Goal: Information Seeking & Learning: Learn about a topic

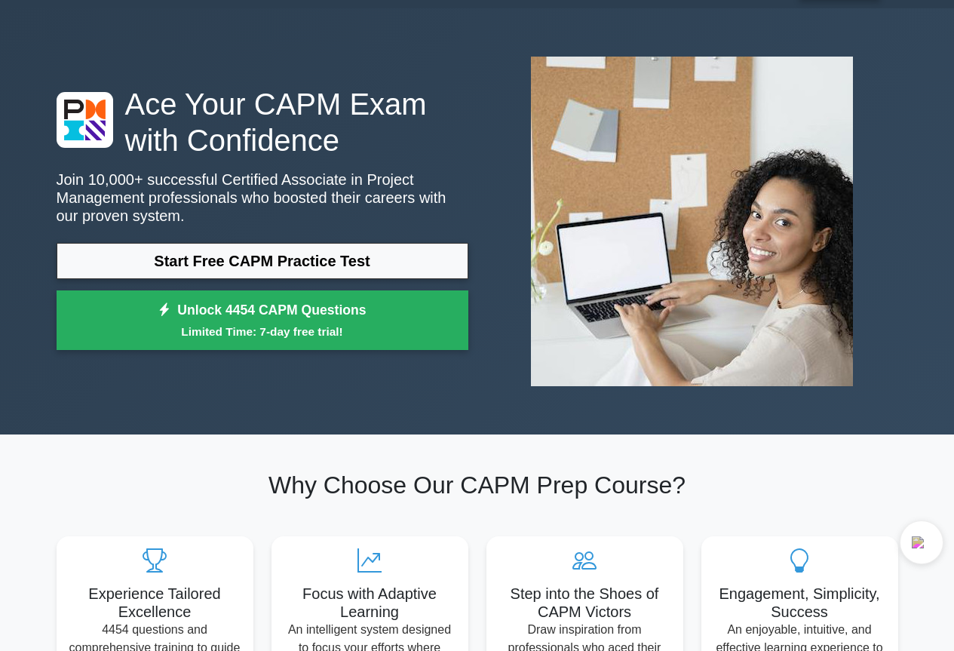
scroll to position [75, 0]
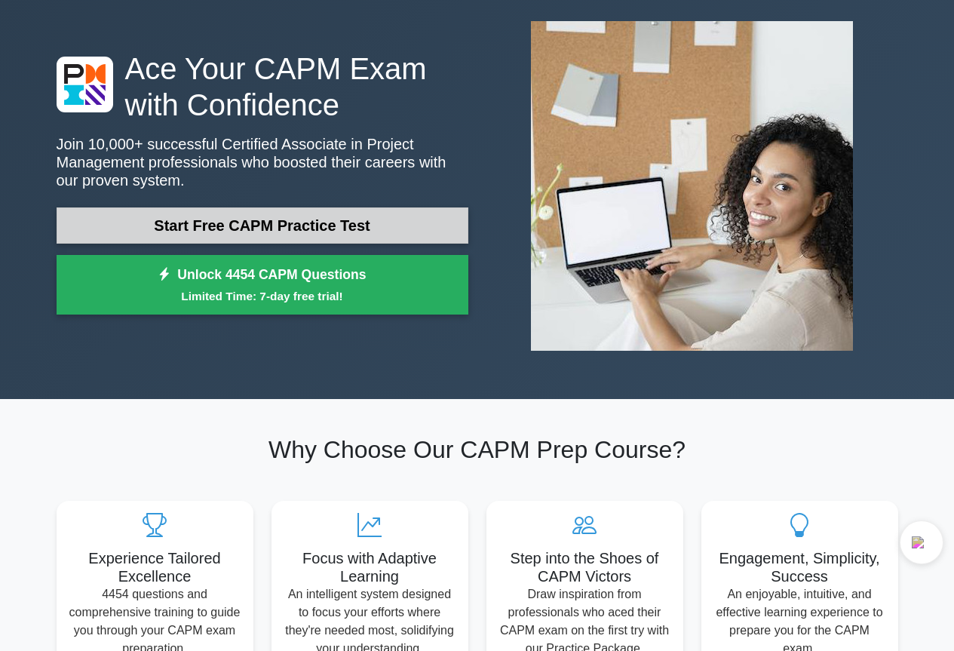
click at [375, 225] on link "Start Free CAPM Practice Test" at bounding box center [263, 225] width 412 height 36
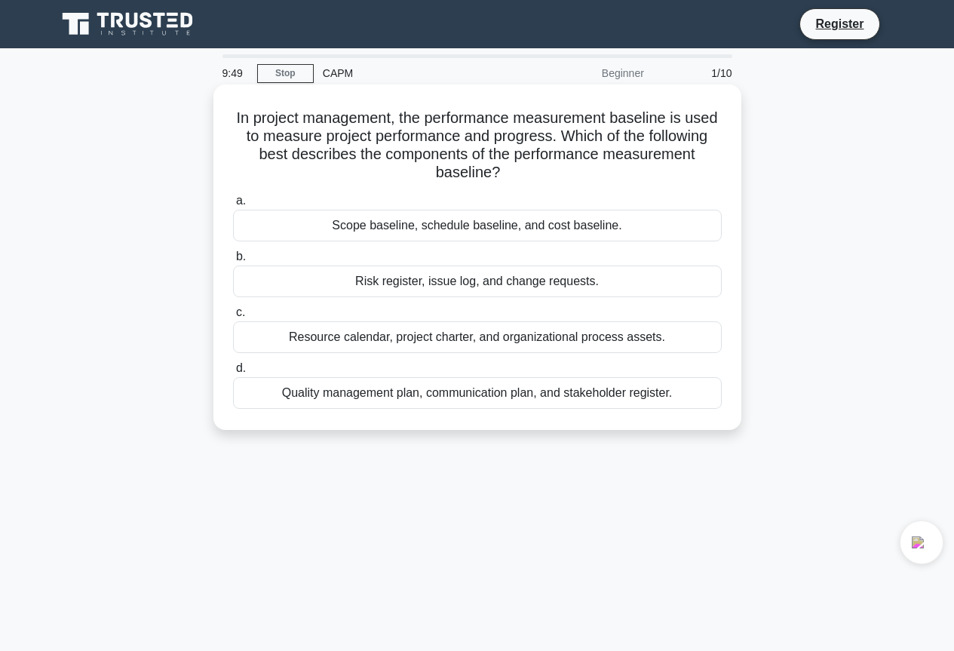
click at [565, 279] on div "Risk register, issue log, and change requests." at bounding box center [477, 281] width 489 height 32
click at [233, 262] on input "b. Risk register, issue log, and change requests." at bounding box center [233, 257] width 0 height 10
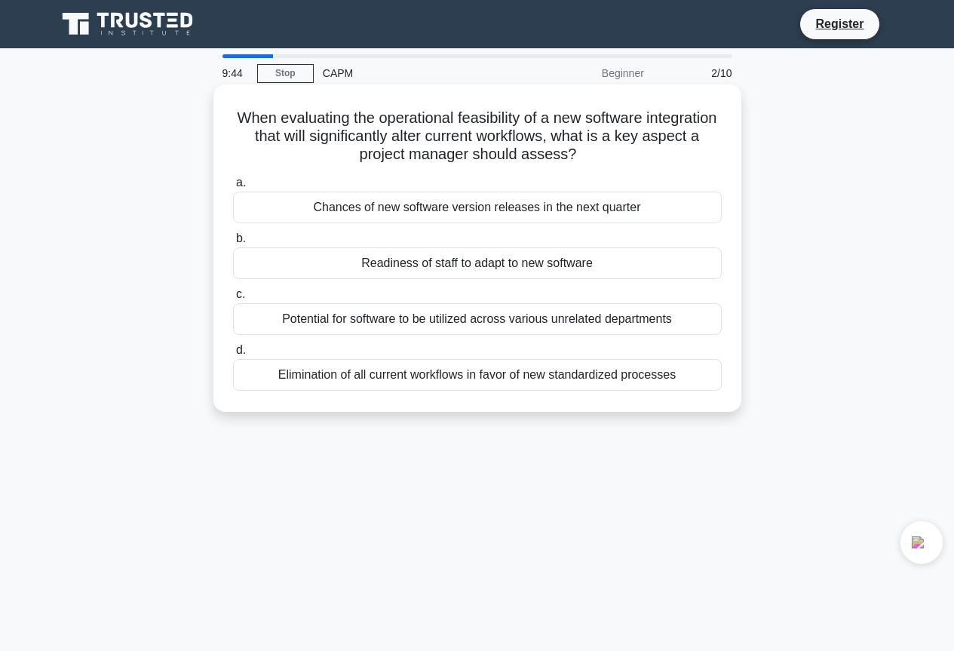
click at [583, 210] on div "Chances of new software version releases in the next quarter" at bounding box center [477, 208] width 489 height 32
click at [233, 188] on input "a. Chances of new software version releases in the next quarter" at bounding box center [233, 183] width 0 height 10
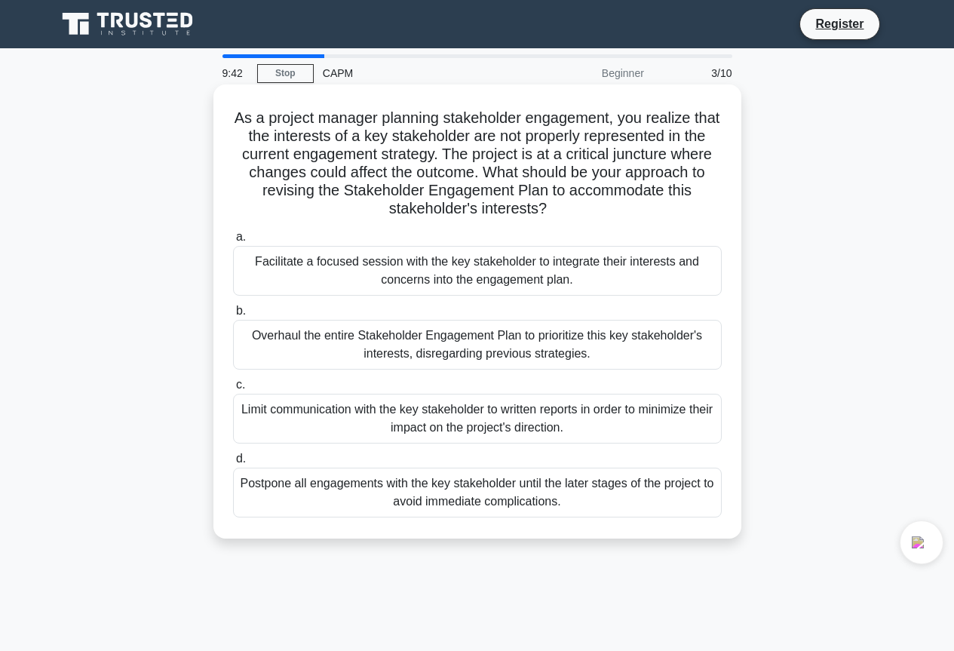
click at [522, 352] on div "Overhaul the entire Stakeholder Engagement Plan to prioritize this key stakehol…" at bounding box center [477, 345] width 489 height 50
click at [233, 316] on input "b. Overhaul the entire Stakeholder Engagement Plan to prioritize this key stake…" at bounding box center [233, 311] width 0 height 10
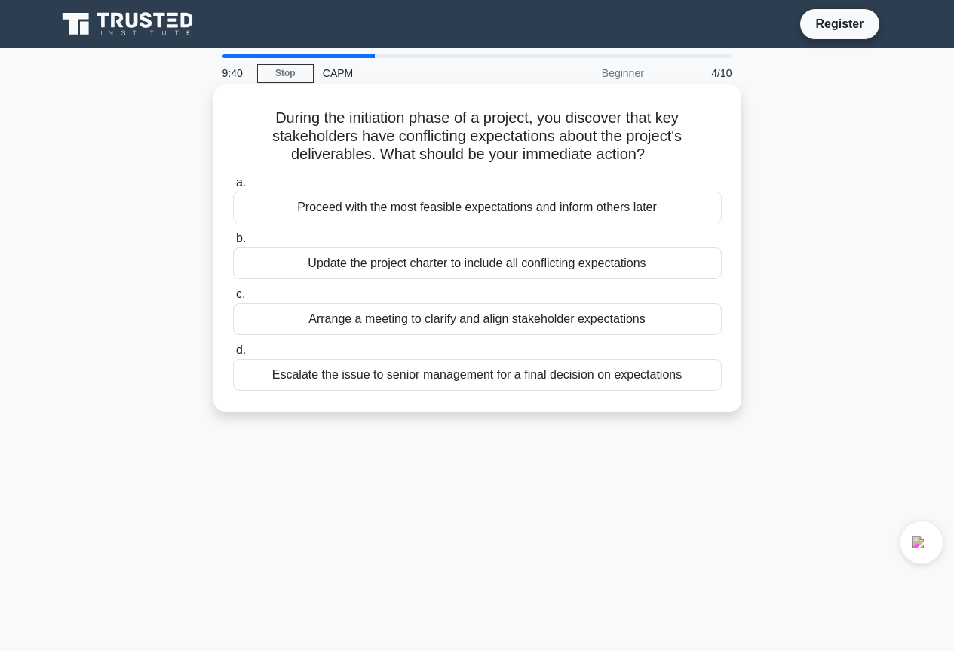
click at [438, 261] on div "Update the project charter to include all conflicting expectations" at bounding box center [477, 263] width 489 height 32
click at [233, 244] on input "b. Update the project charter to include all conflicting expectations" at bounding box center [233, 239] width 0 height 10
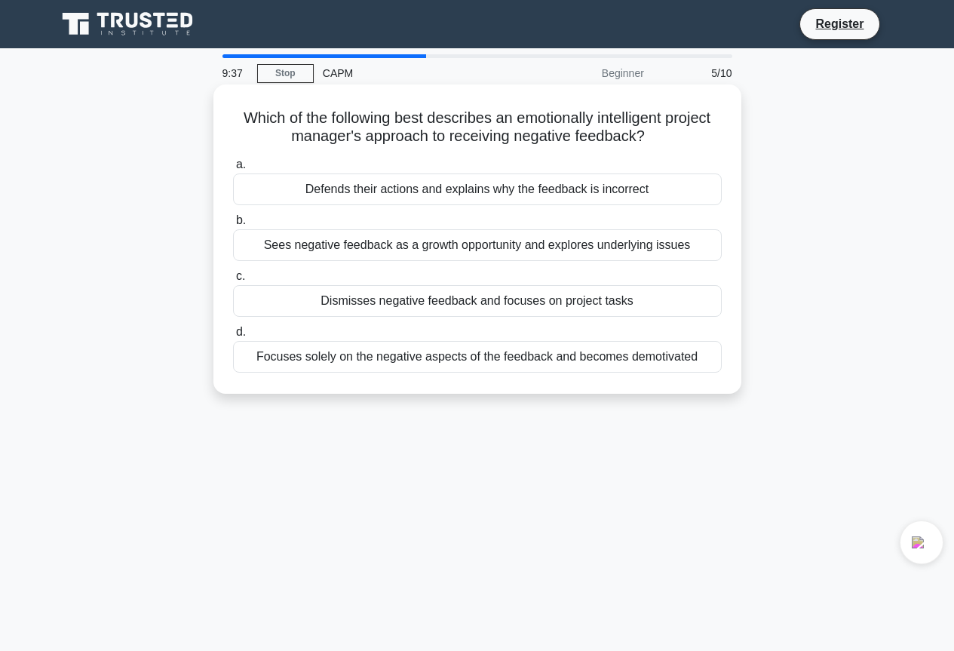
click at [467, 362] on div "Focuses solely on the negative aspects of the feedback and becomes demotivated" at bounding box center [477, 357] width 489 height 32
click at [233, 337] on input "d. Focuses solely on the negative aspects of the feedback and becomes demotivat…" at bounding box center [233, 332] width 0 height 10
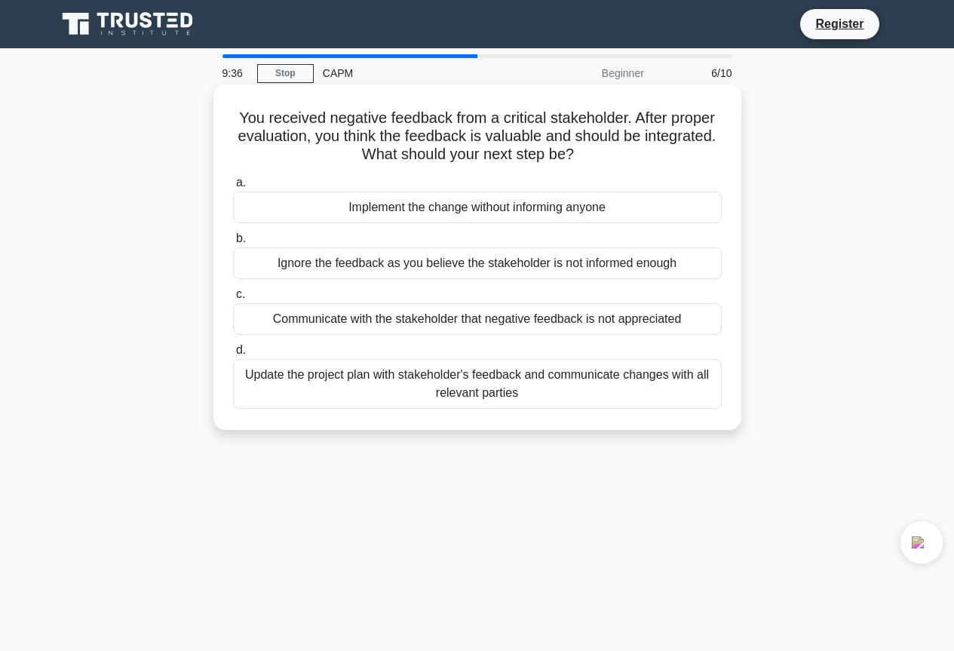
click at [421, 213] on div "Implement the change without informing anyone" at bounding box center [477, 208] width 489 height 32
click at [233, 188] on input "a. Implement the change without informing anyone" at bounding box center [233, 183] width 0 height 10
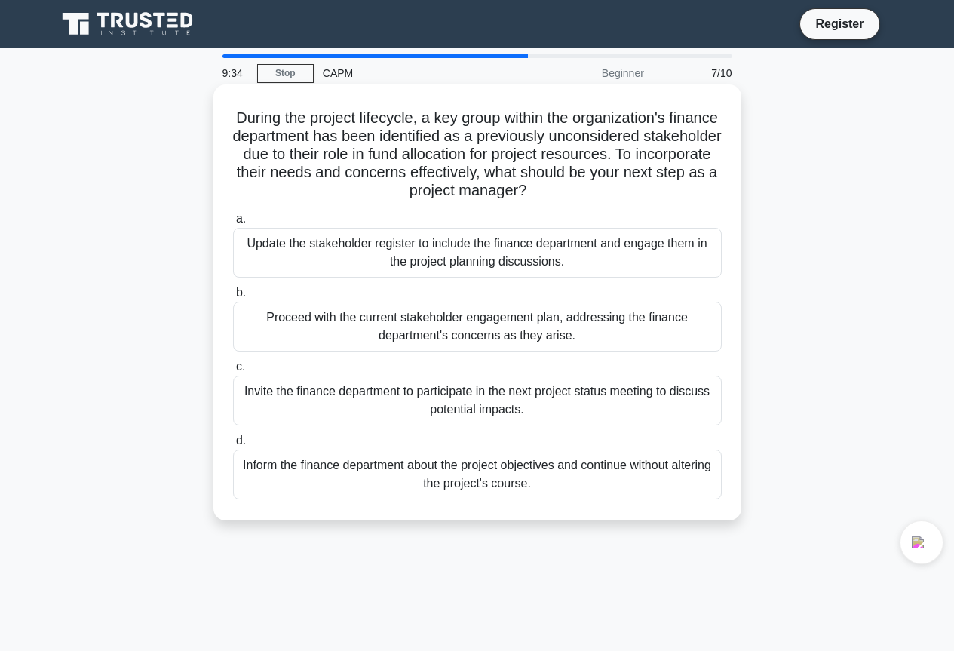
click at [533, 328] on div "Proceed with the current stakeholder engagement plan, addressing the finance de…" at bounding box center [477, 327] width 489 height 50
click at [233, 298] on input "b. Proceed with the current stakeholder engagement plan, addressing the finance…" at bounding box center [233, 293] width 0 height 10
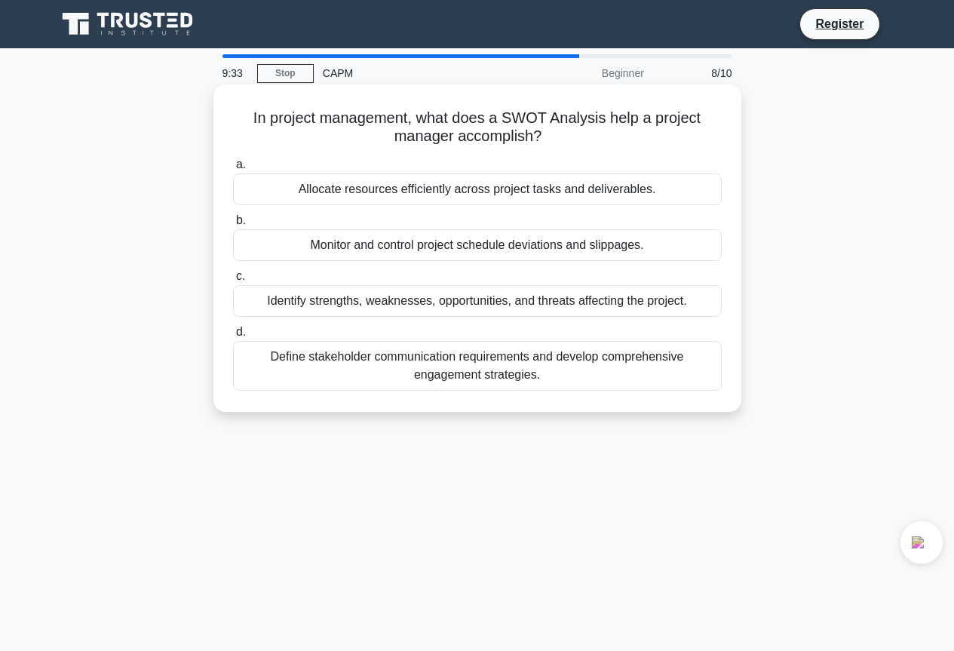
click at [449, 248] on div "Monitor and control project schedule deviations and slippages." at bounding box center [477, 245] width 489 height 32
click at [233, 225] on input "b. Monitor and control project schedule deviations and slippages." at bounding box center [233, 221] width 0 height 10
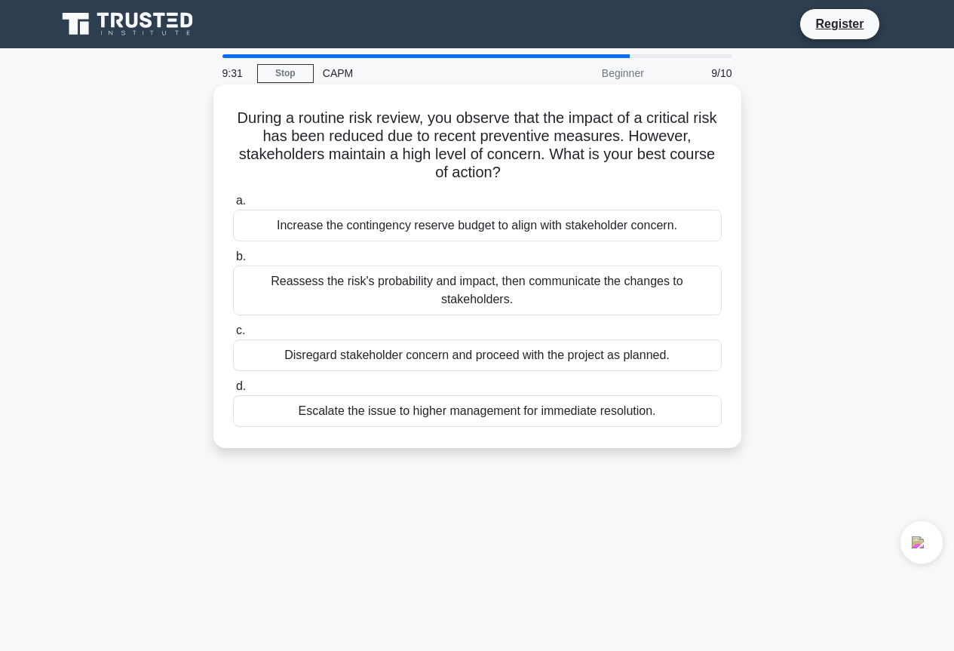
click at [526, 362] on div "Disregard stakeholder concern and proceed with the project as planned." at bounding box center [477, 355] width 489 height 32
click at [233, 336] on input "c. Disregard stakeholder concern and proceed with the project as planned." at bounding box center [233, 331] width 0 height 10
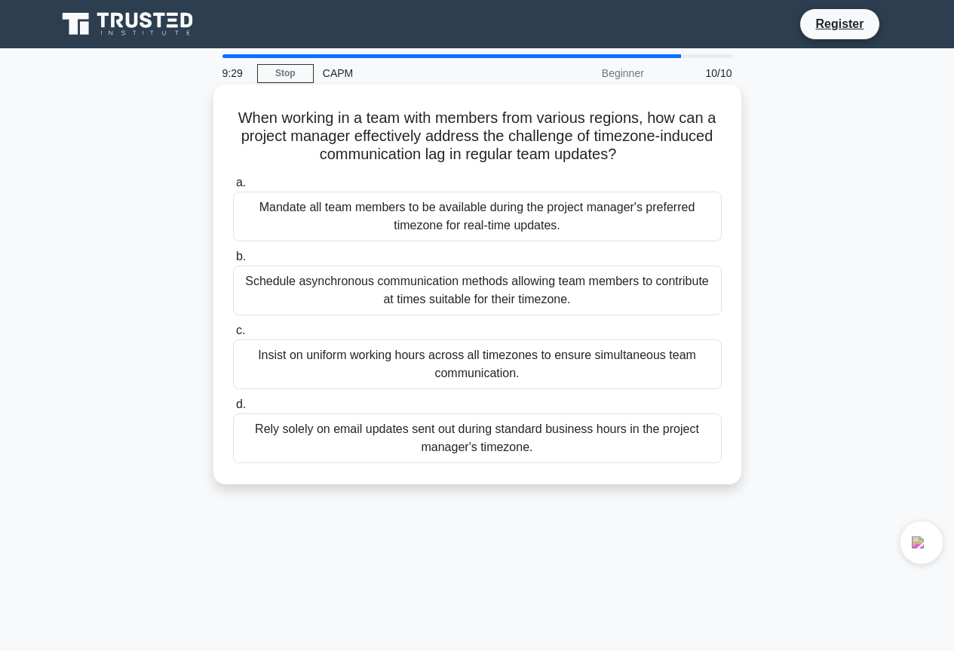
click at [473, 226] on div "Mandate all team members to be available during the project manager's preferred…" at bounding box center [477, 217] width 489 height 50
click at [233, 188] on input "a. Mandate all team members to be available during the project manager's prefer…" at bounding box center [233, 183] width 0 height 10
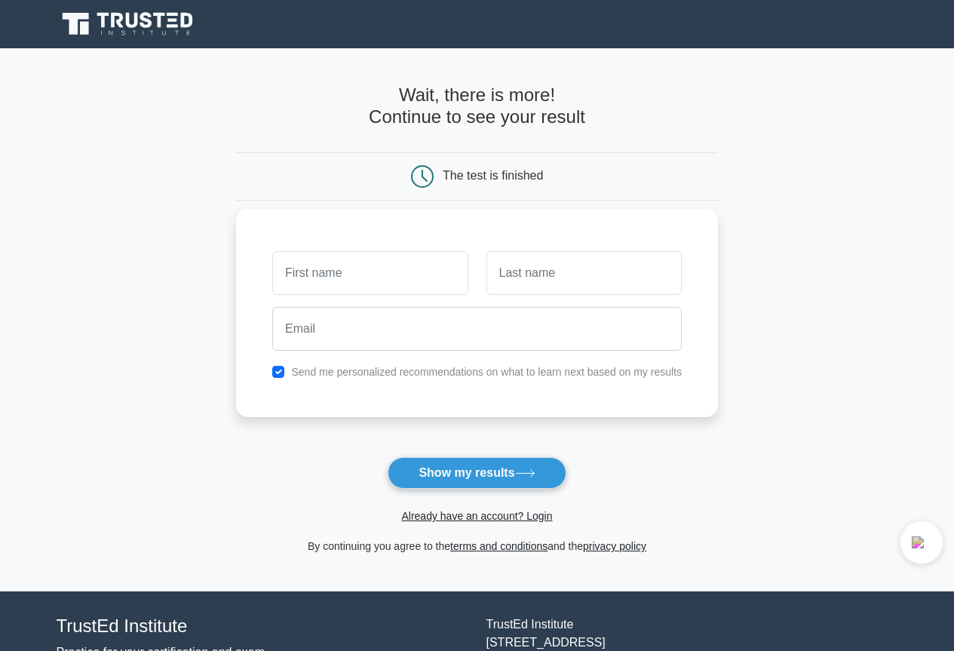
type input "m"
type input "Makline"
click at [388, 457] on button "Show my results" at bounding box center [477, 473] width 178 height 32
type input "kasana"
click at [388, 457] on button "Show my results" at bounding box center [477, 473] width 178 height 32
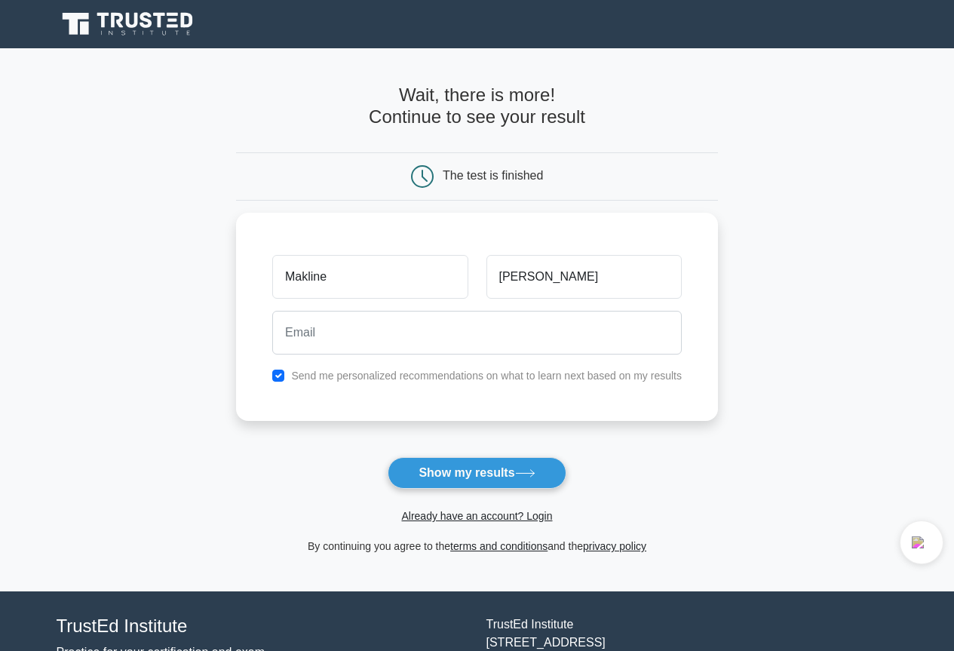
click at [639, 82] on div "Wait, there is more! Continue to see your result The test is finished" at bounding box center [477, 319] width 482 height 543
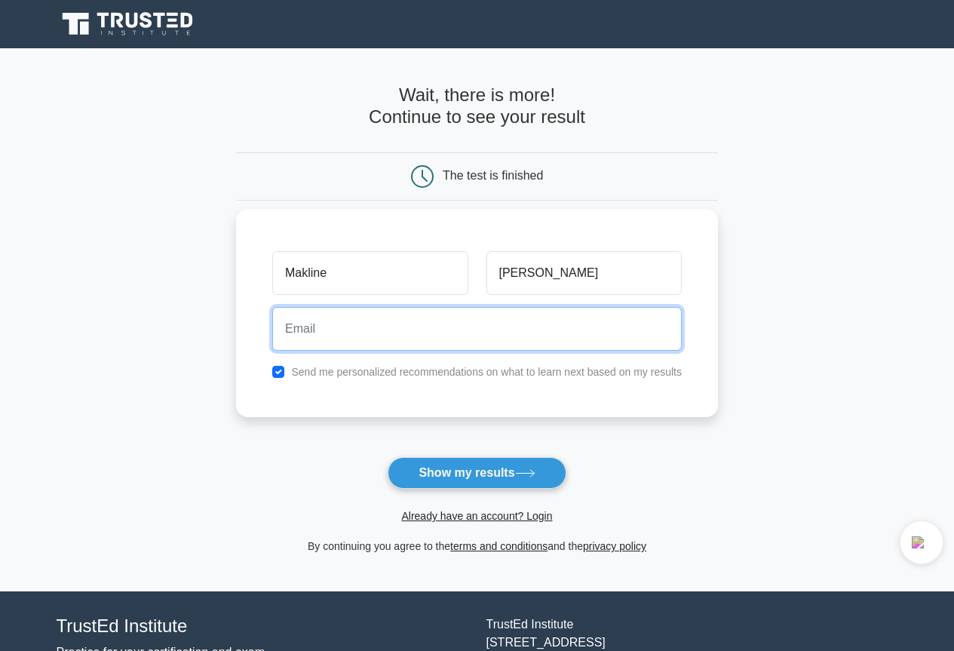
click at [543, 331] on input "email" at bounding box center [476, 329] width 409 height 44
type input "loriziris@gmail.com"
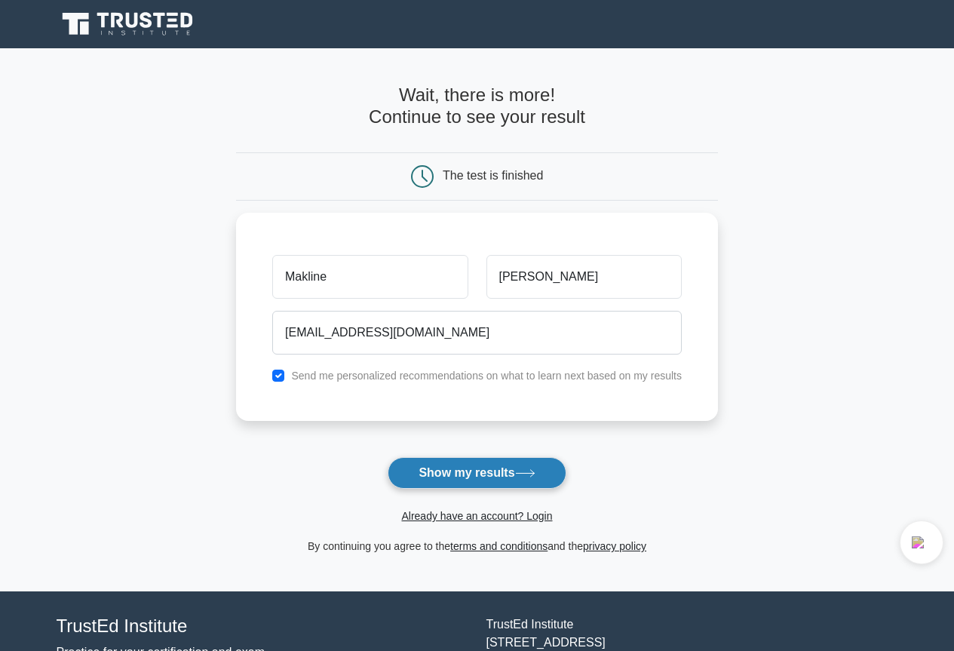
click at [502, 467] on button "Show my results" at bounding box center [477, 473] width 178 height 32
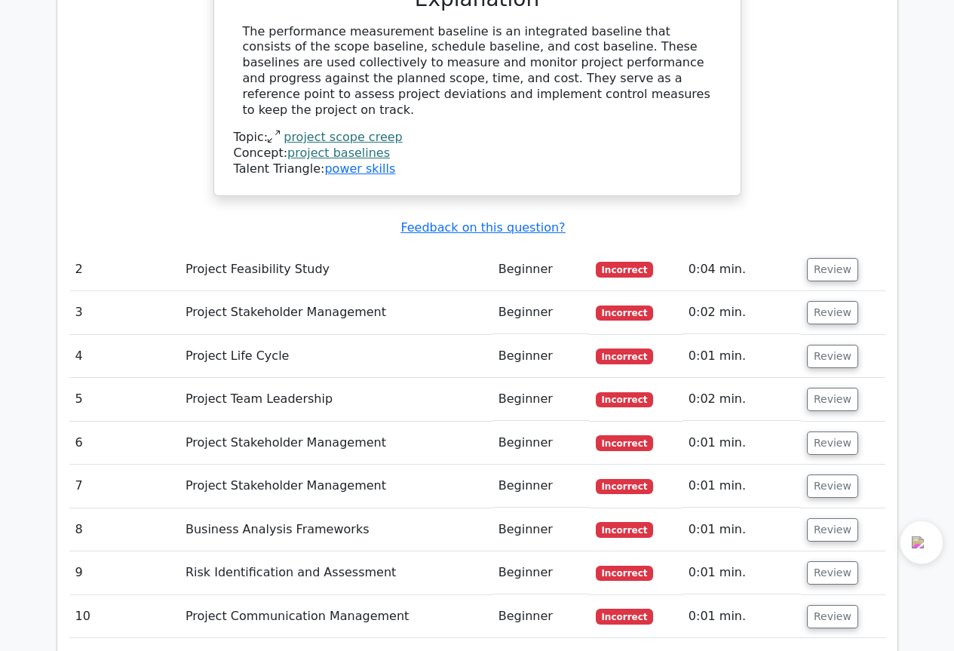
scroll to position [1734, 0]
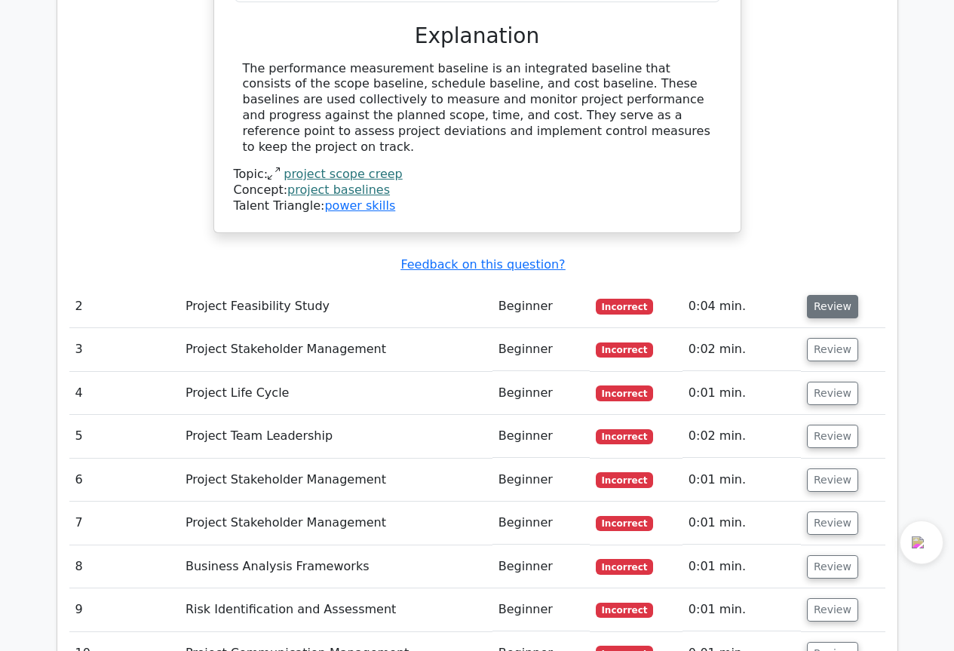
click at [844, 295] on button "Review" at bounding box center [832, 306] width 51 height 23
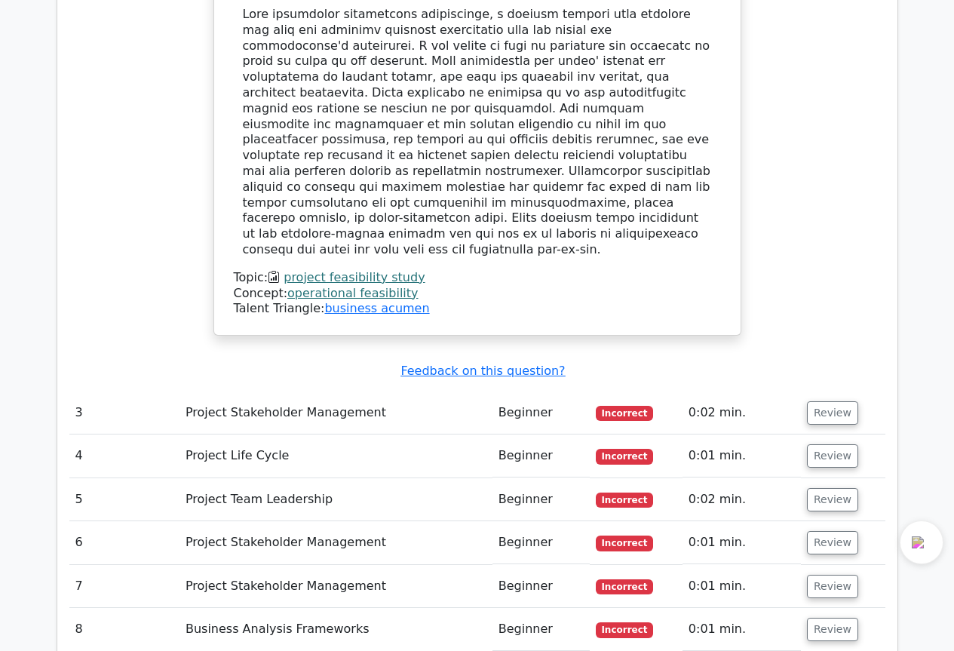
scroll to position [2413, 0]
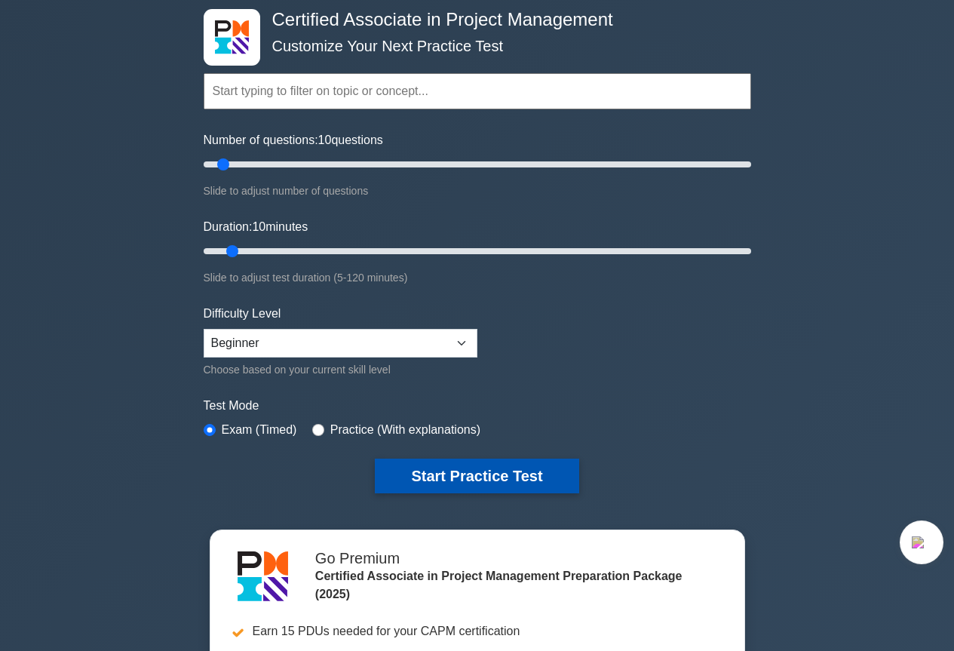
click at [503, 473] on button "Start Practice Test" at bounding box center [477, 475] width 204 height 35
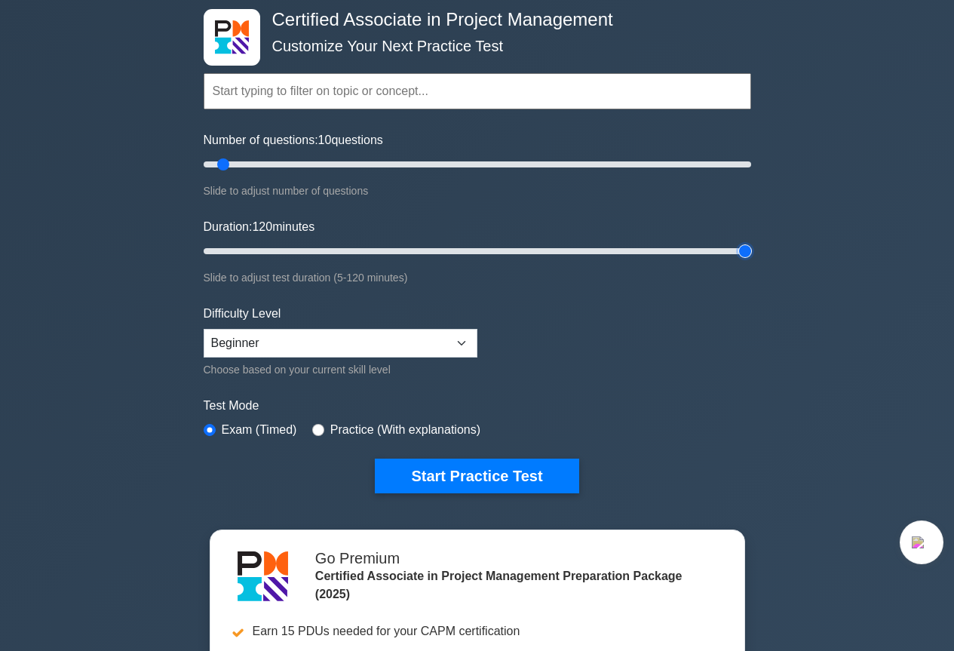
drag, startPoint x: 234, startPoint y: 247, endPoint x: 690, endPoint y: 374, distance: 473.4
type input "120"
click at [751, 260] on input "Duration: 120 minutes" at bounding box center [477, 251] width 547 height 18
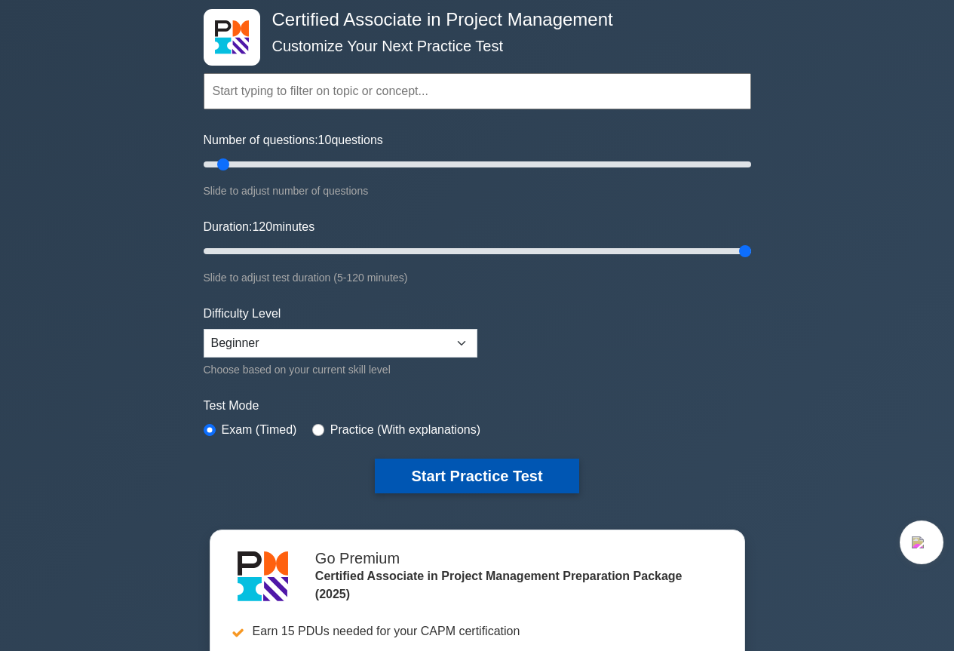
click at [511, 464] on button "Start Practice Test" at bounding box center [477, 475] width 204 height 35
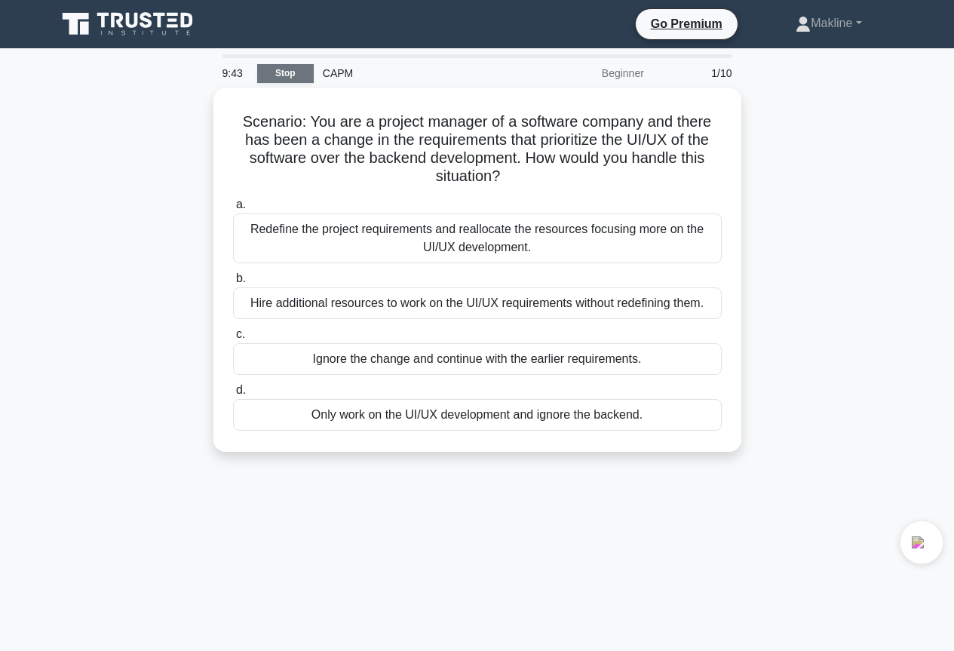
click at [306, 64] on link "Stop" at bounding box center [285, 73] width 57 height 19
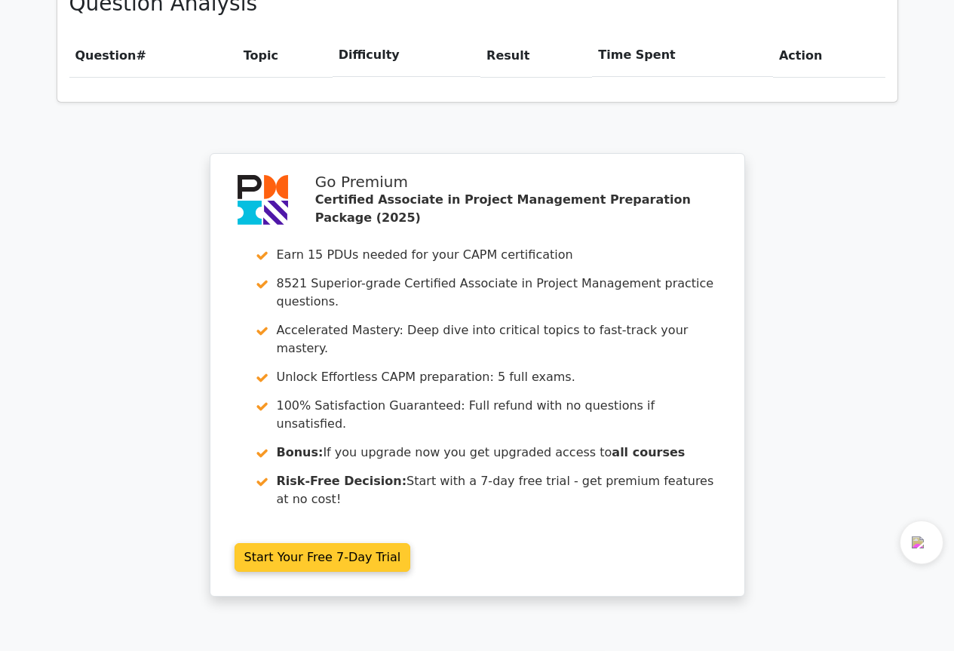
scroll to position [1261, 0]
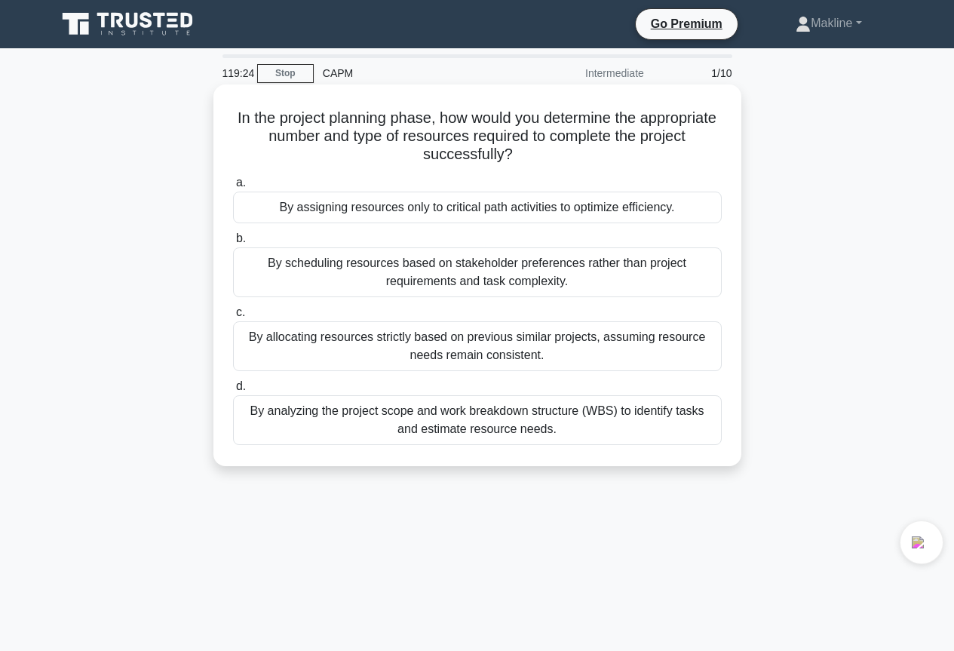
drag, startPoint x: 570, startPoint y: 180, endPoint x: 570, endPoint y: 195, distance: 15.1
click at [570, 195] on label "a. By assigning resources only to critical path activities to optimize efficien…" at bounding box center [477, 198] width 489 height 50
click at [576, 207] on div "By assigning resources only to critical path activities to optimize efficiency." at bounding box center [477, 208] width 489 height 32
click at [233, 188] on input "a. By assigning resources only to critical path activities to optimize efficien…" at bounding box center [233, 183] width 0 height 10
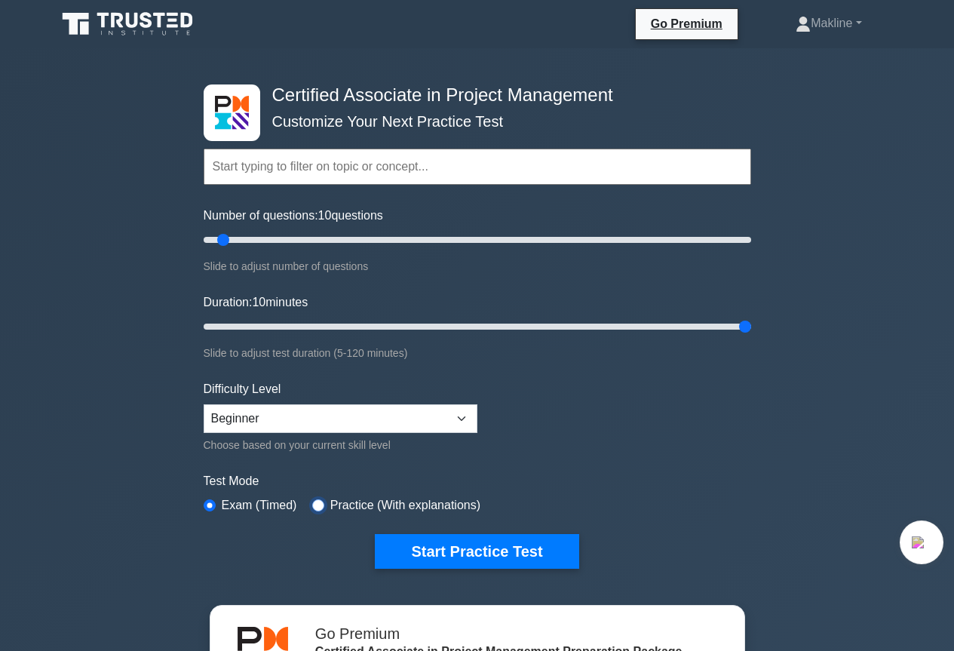
click at [312, 500] on input "radio" at bounding box center [318, 505] width 12 height 12
radio input "true"
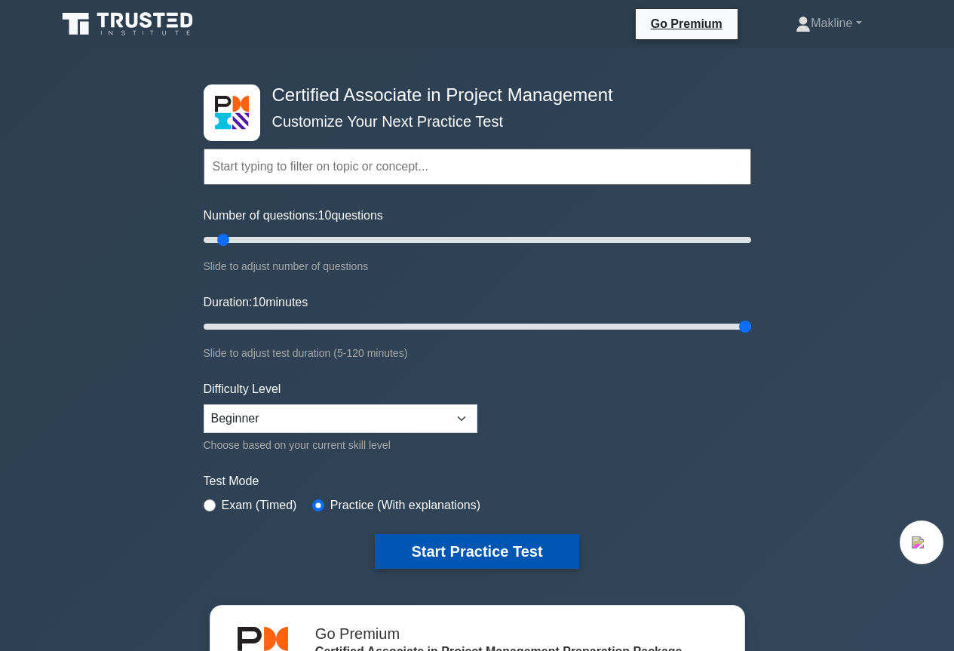
drag, startPoint x: 397, startPoint y: 555, endPoint x: 437, endPoint y: 550, distance: 40.3
click at [400, 555] on button "Start Practice Test" at bounding box center [477, 551] width 204 height 35
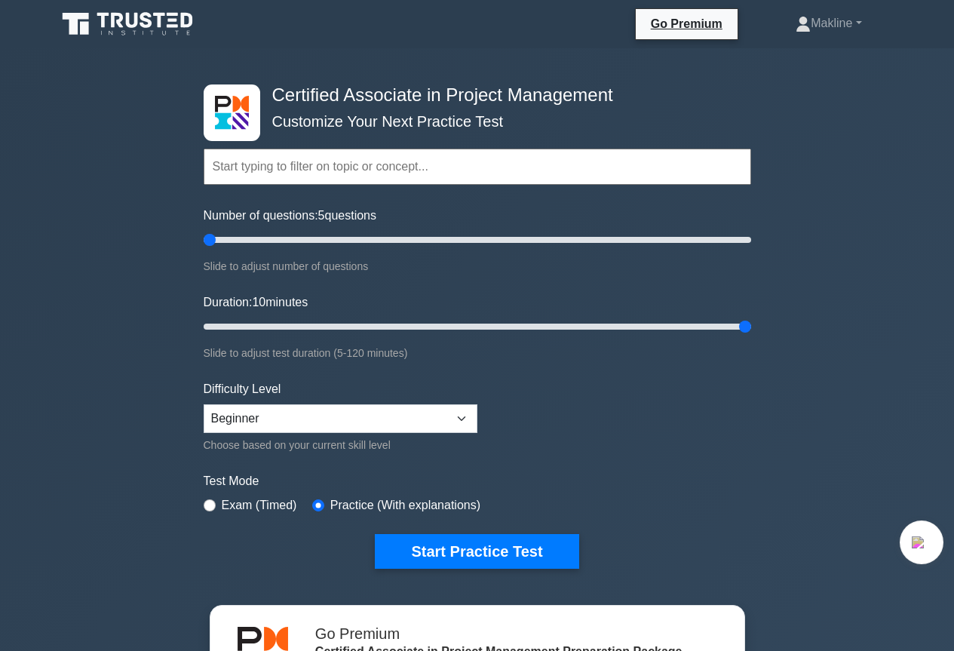
drag, startPoint x: 222, startPoint y: 234, endPoint x: 214, endPoint y: 235, distance: 8.3
type input "5"
click at [214, 235] on input "Number of questions: 5 questions" at bounding box center [477, 240] width 547 height 18
click at [492, 541] on button "Start Practice Test" at bounding box center [477, 551] width 204 height 35
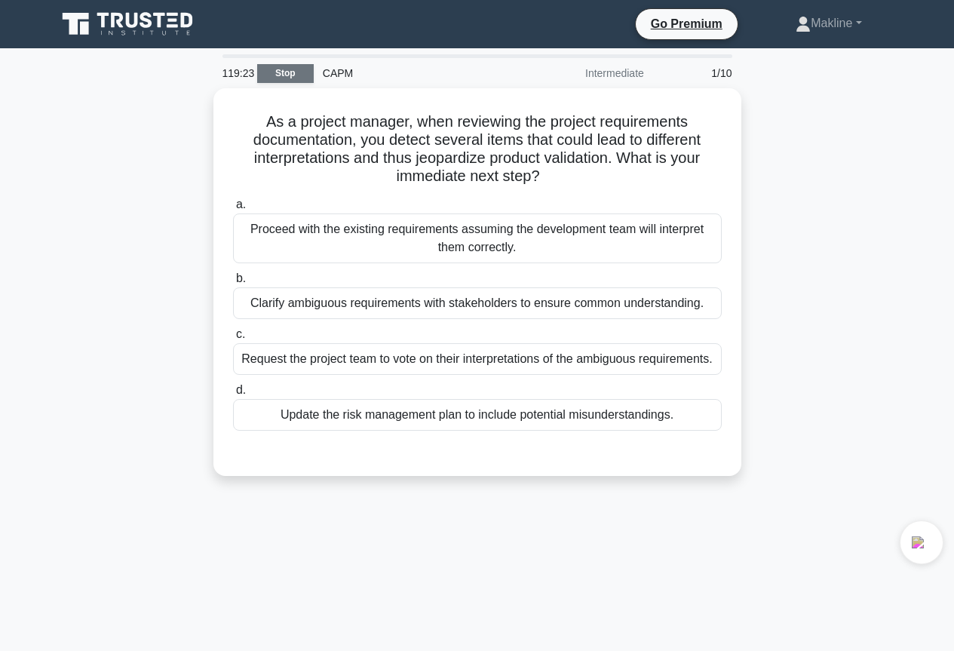
click at [268, 69] on link "Stop" at bounding box center [285, 73] width 57 height 19
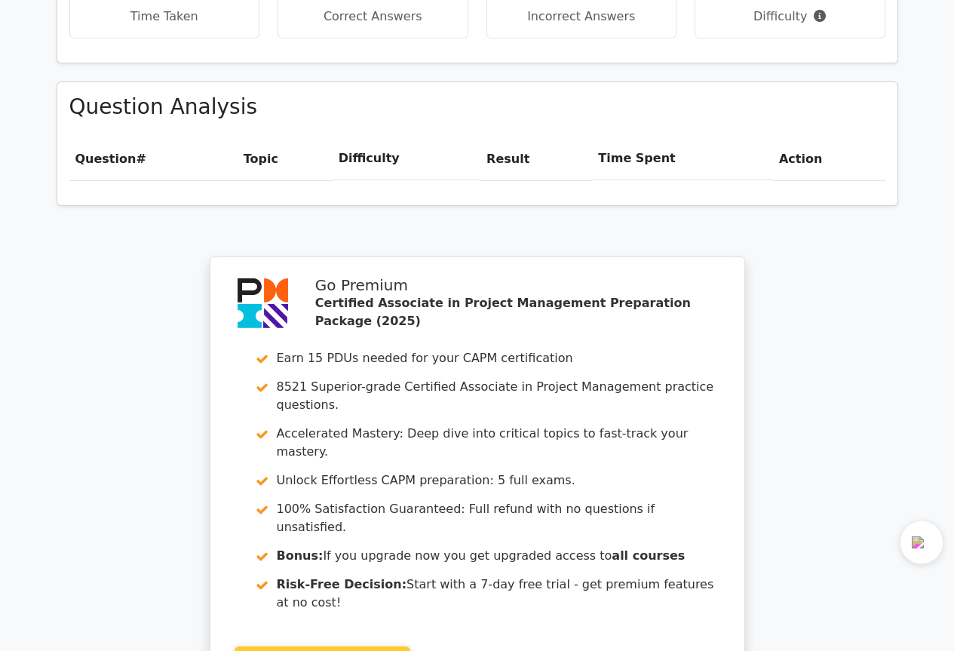
scroll to position [1261, 0]
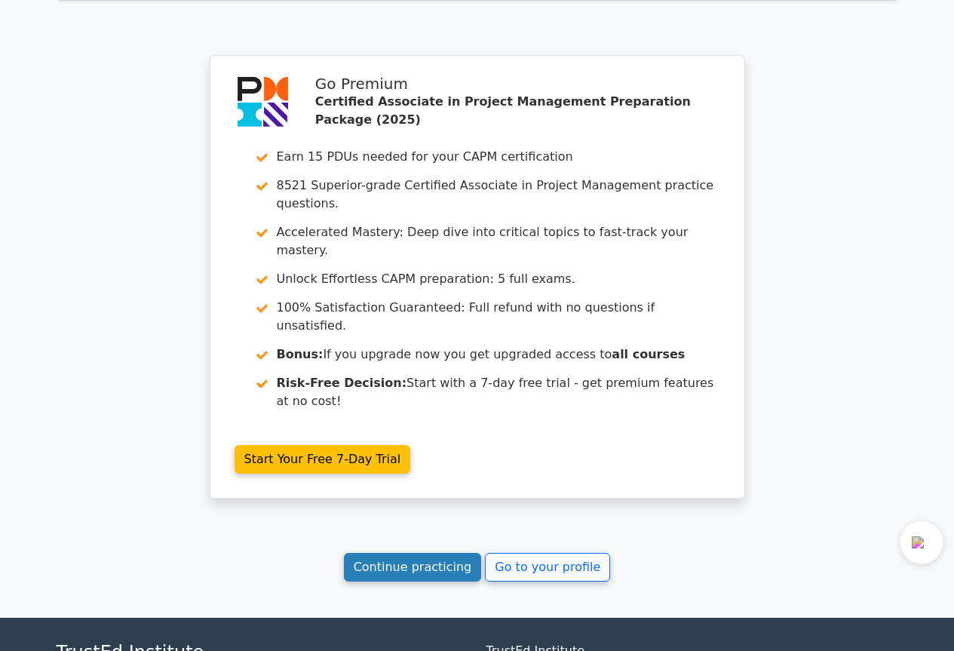
click at [431, 553] on link "Continue practicing" at bounding box center [413, 567] width 138 height 29
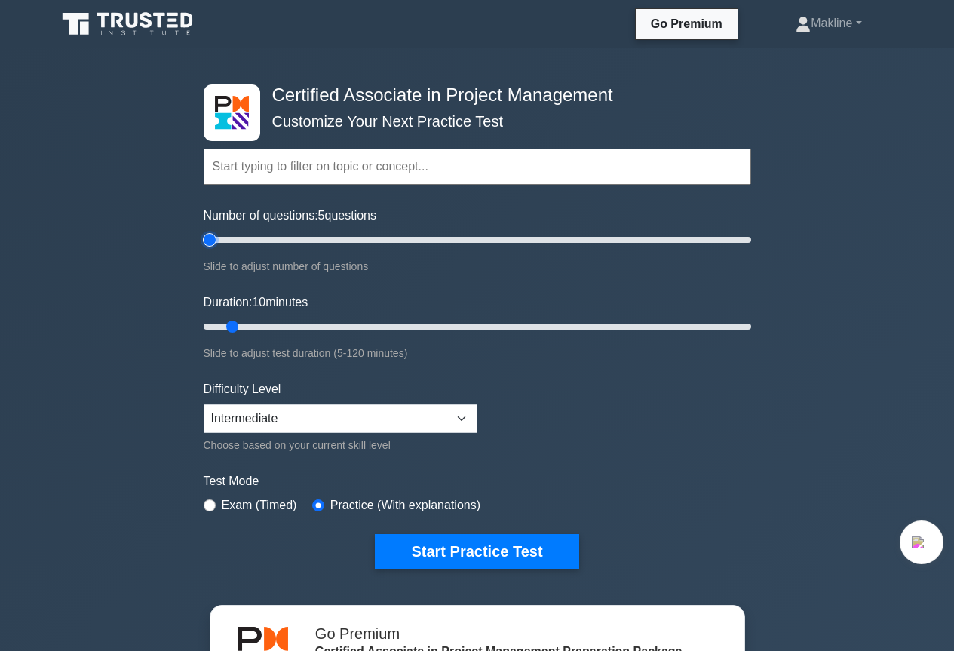
drag, startPoint x: 222, startPoint y: 235, endPoint x: 213, endPoint y: 259, distance: 25.8
type input "5"
click at [204, 236] on input "Number of questions: 5 questions" at bounding box center [477, 240] width 547 height 18
drag, startPoint x: 227, startPoint y: 326, endPoint x: 654, endPoint y: 483, distance: 455.6
type input "120"
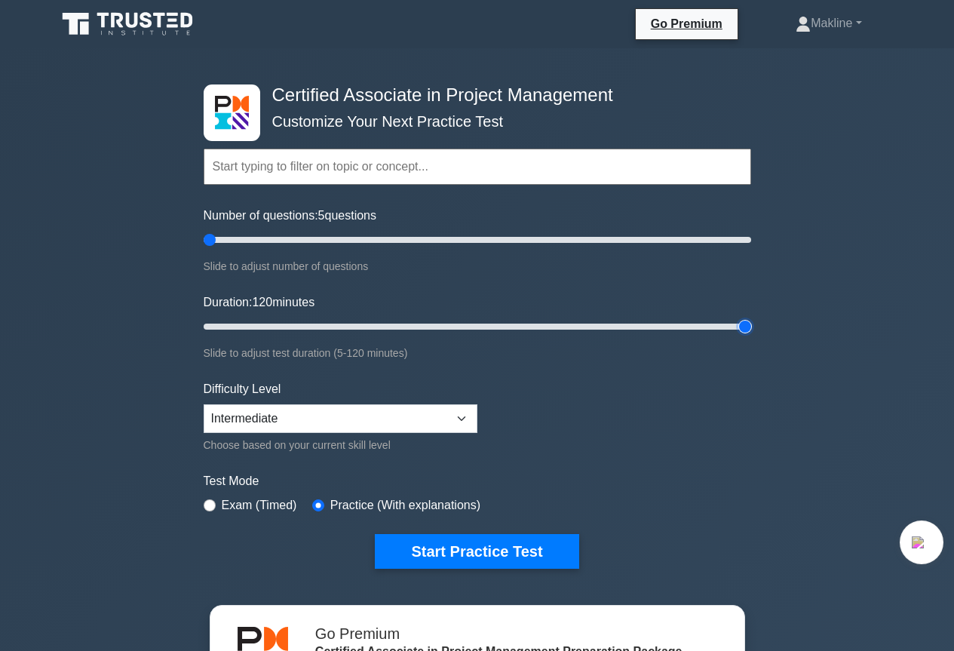
click at [747, 336] on input "Duration: 120 minutes" at bounding box center [477, 326] width 547 height 18
click at [531, 548] on button "Start Practice Test" at bounding box center [477, 551] width 204 height 35
